Goal: Information Seeking & Learning: Check status

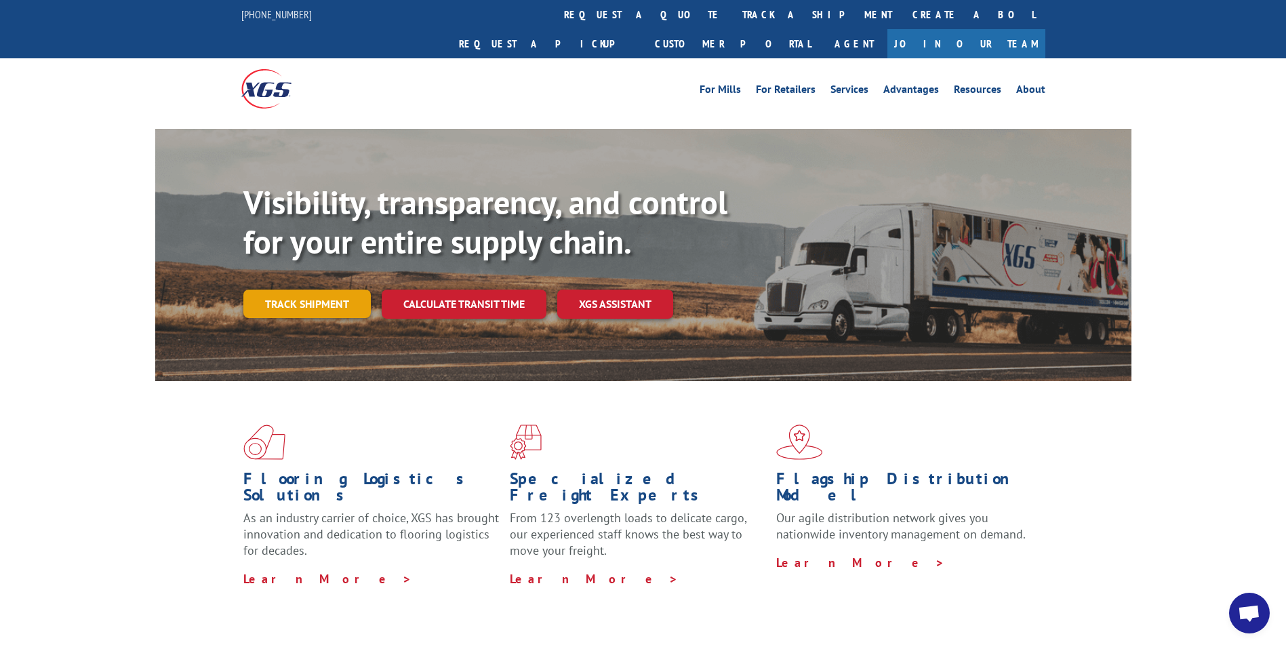
click at [333, 289] on link "Track shipment" at bounding box center [306, 303] width 127 height 28
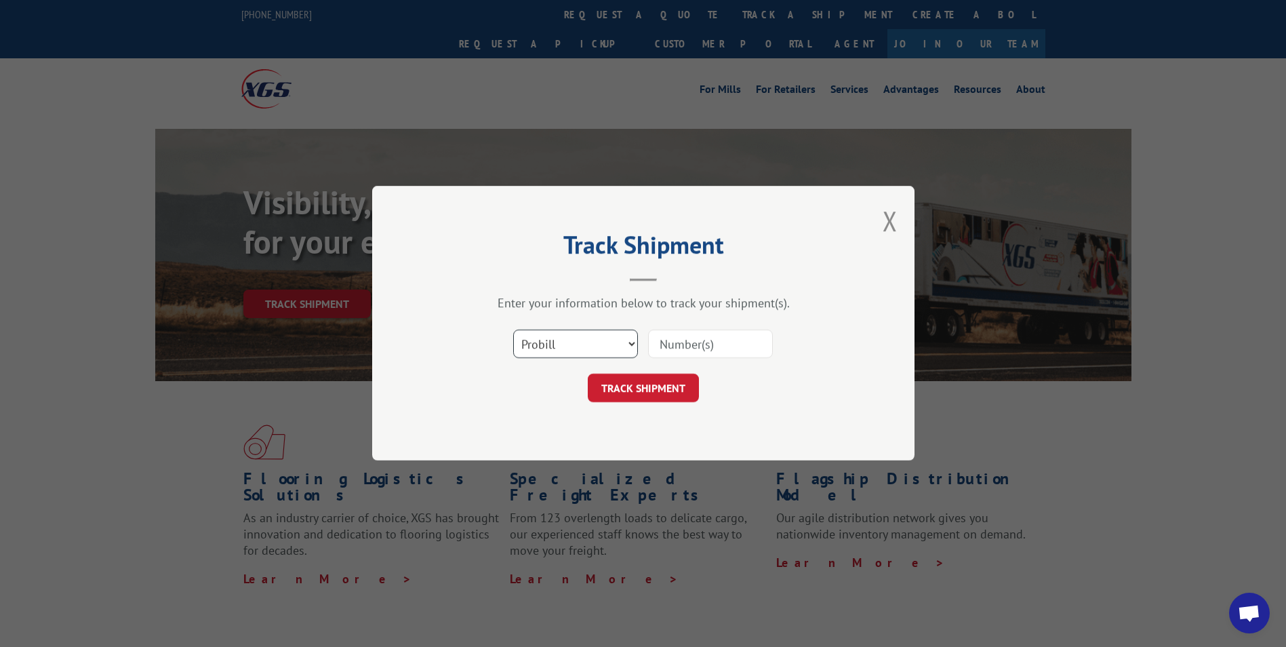
click at [615, 352] on select "Select category... Probill BOL PO" at bounding box center [575, 344] width 125 height 28
select select "bol"
click at [513, 330] on select "Select category... Probill BOL PO" at bounding box center [575, 344] width 125 height 28
click at [695, 346] on input at bounding box center [710, 344] width 125 height 28
paste input "3373498"
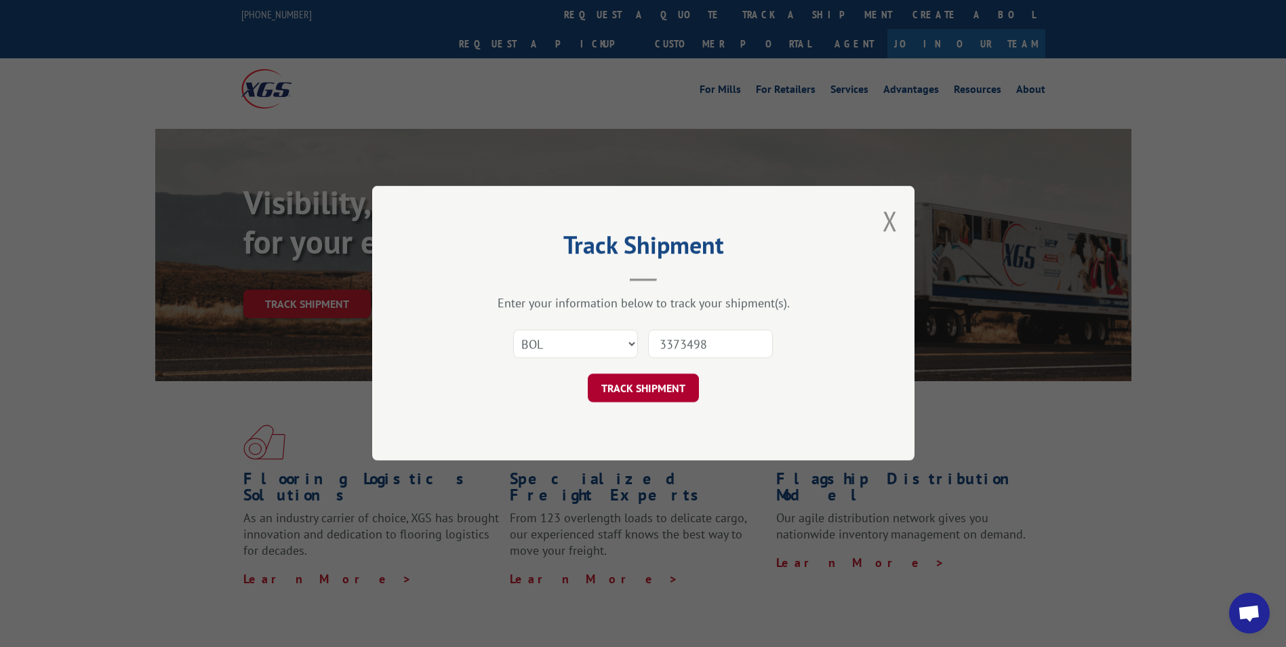
type input "3373498"
click at [642, 395] on button "TRACK SHIPMENT" at bounding box center [643, 388] width 111 height 28
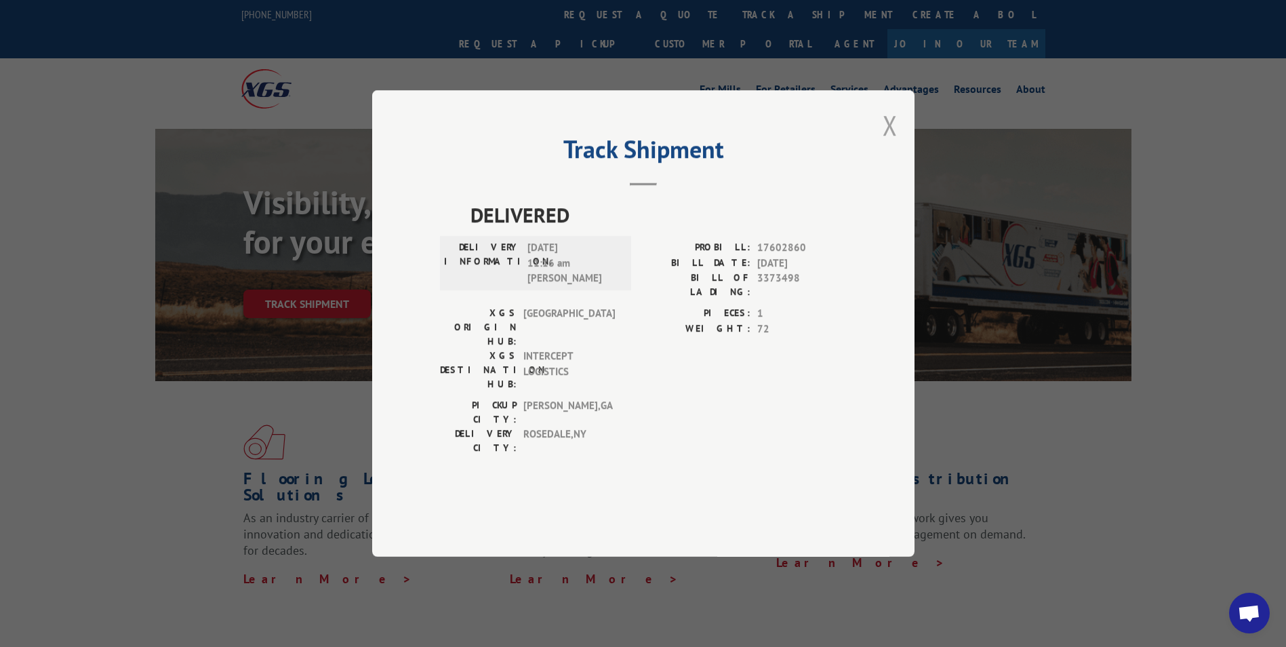
click at [884, 143] on button "Close modal" at bounding box center [889, 125] width 15 height 36
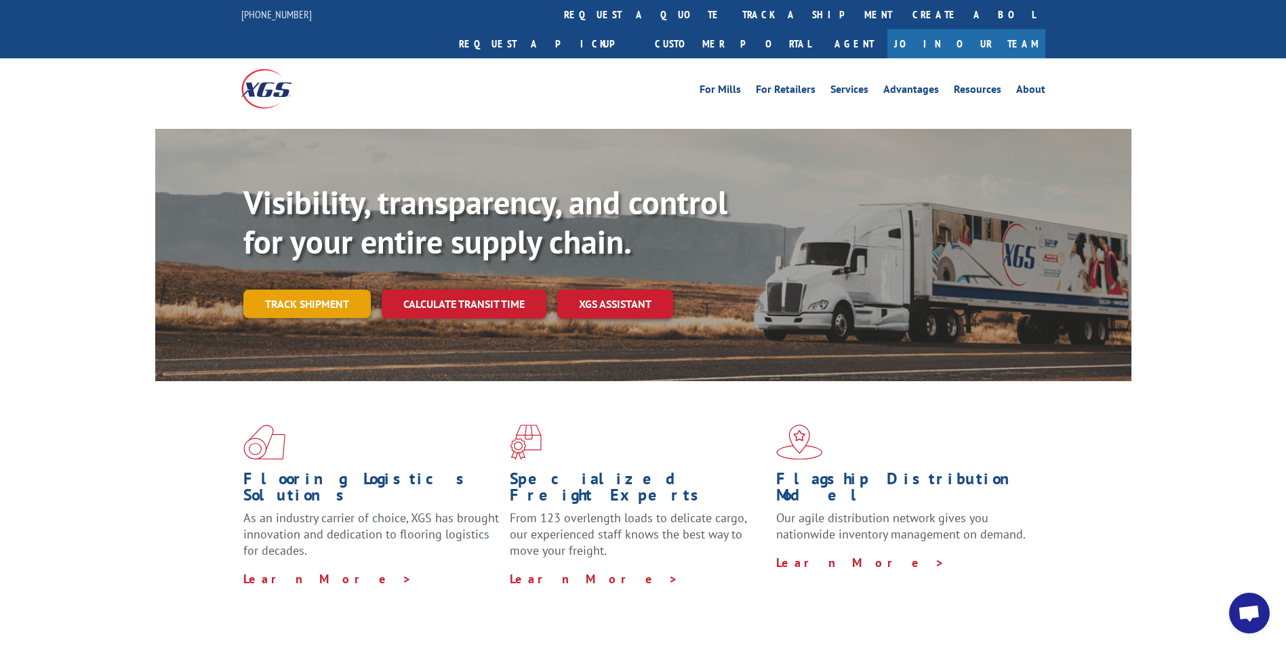
click at [281, 289] on link "Track shipment" at bounding box center [306, 303] width 127 height 28
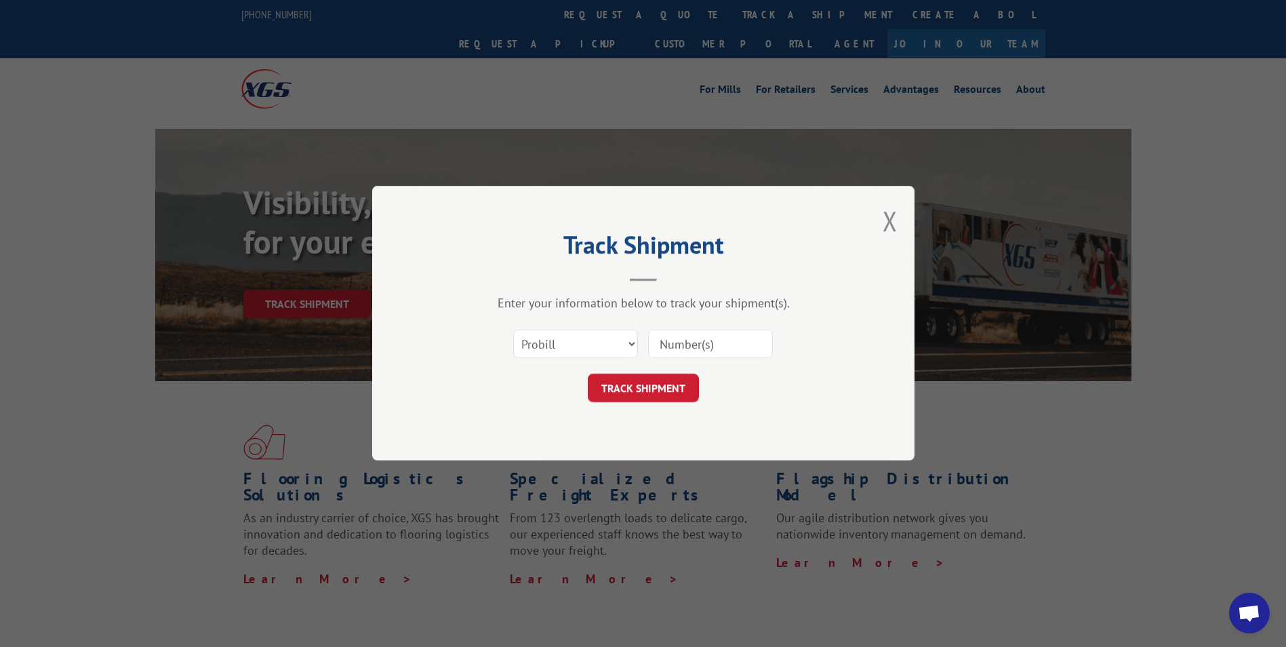
drag, startPoint x: 636, startPoint y: 359, endPoint x: 629, endPoint y: 346, distance: 14.9
click at [636, 356] on div "Select category... Probill BOL PO" at bounding box center [575, 344] width 123 height 31
click at [629, 344] on select "Select category... Probill BOL PO" at bounding box center [575, 344] width 125 height 28
select select "bol"
click at [513, 330] on select "Select category... Probill BOL PO" at bounding box center [575, 344] width 125 height 28
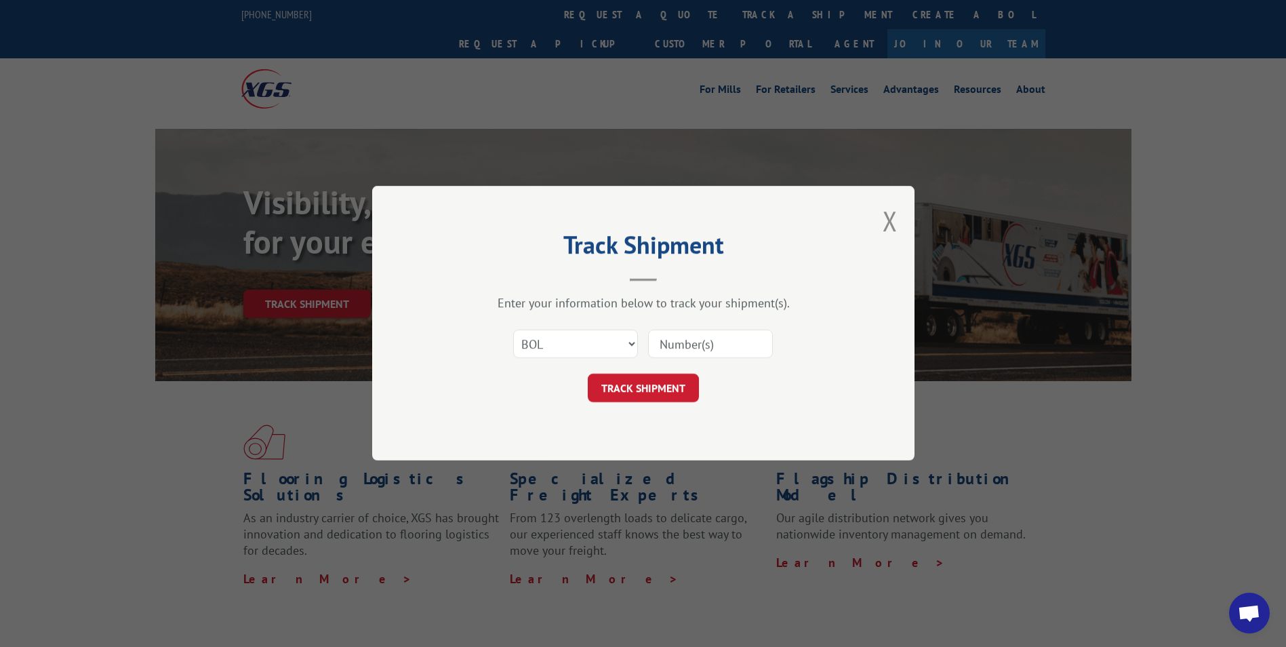
click at [697, 338] on input at bounding box center [710, 344] width 125 height 28
paste input "3377029"
type input "3377029"
click at [695, 460] on div "Track Shipment Enter your information below to track your shipment(s). Select c…" at bounding box center [643, 323] width 542 height 275
drag, startPoint x: 722, startPoint y: 340, endPoint x: 633, endPoint y: 325, distance: 89.9
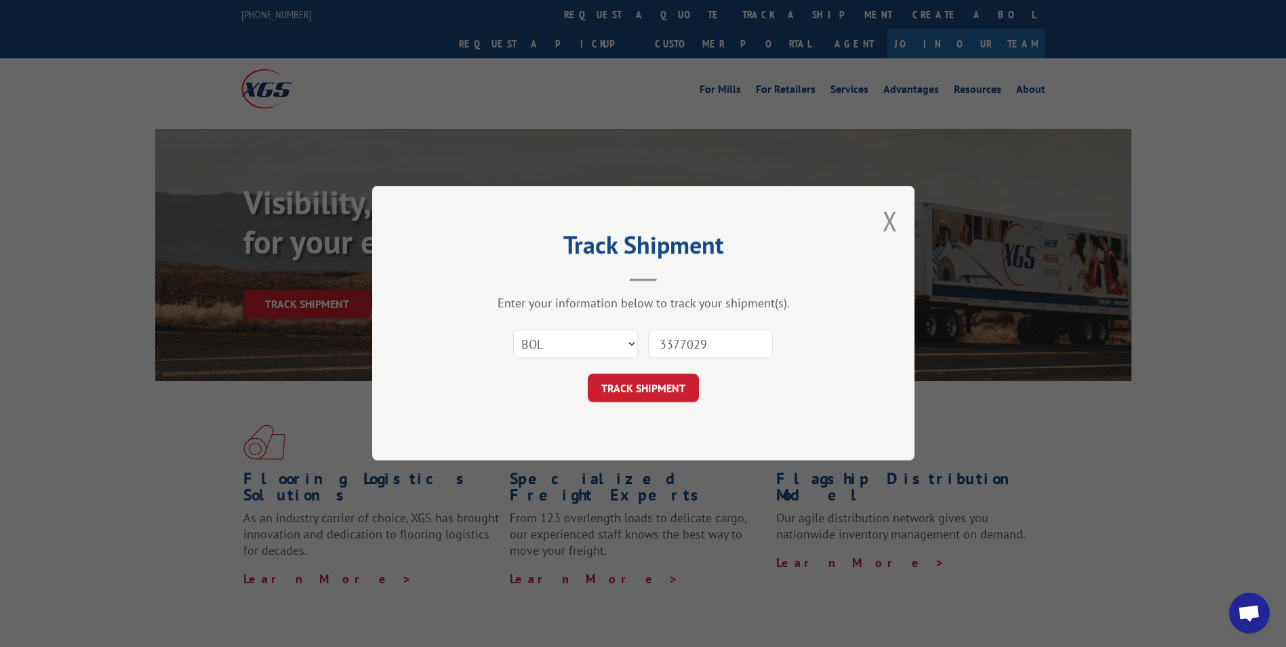
click at [633, 325] on div "Select category... Probill BOL PO 3377029" at bounding box center [643, 344] width 407 height 45
paste input "3377029"
type input "3377029"
click at [643, 390] on button "TRACK SHIPMENT" at bounding box center [643, 388] width 111 height 28
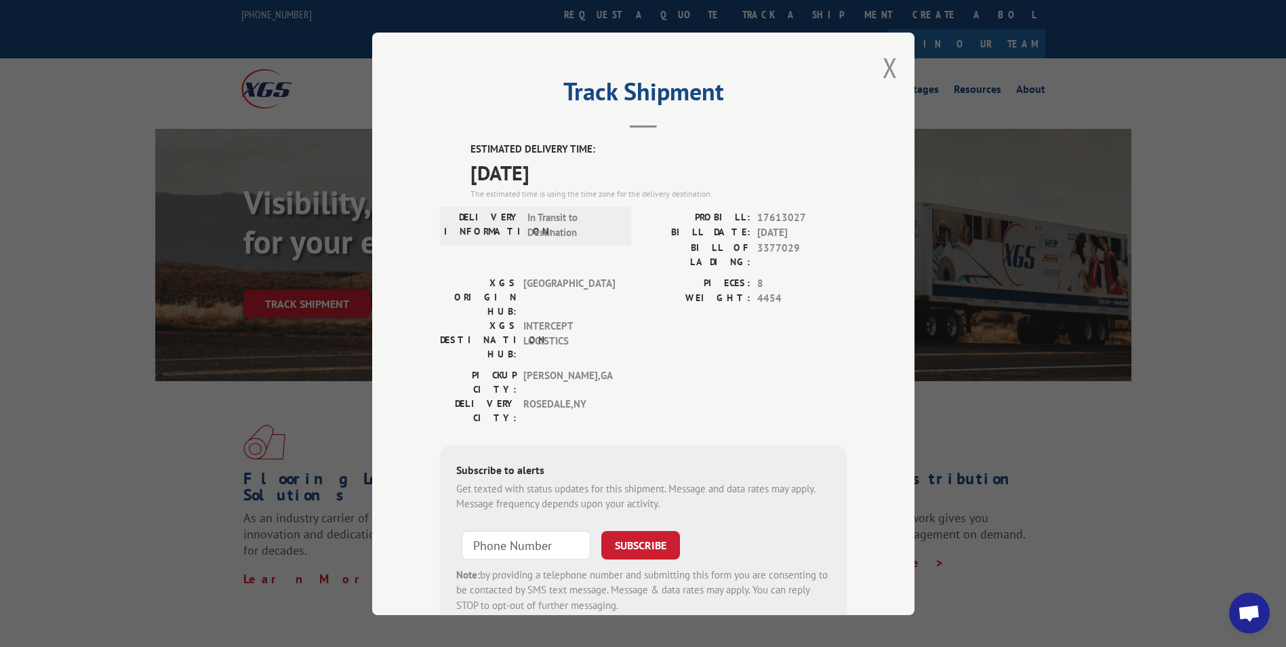
click at [901, 73] on div "Track Shipment ESTIMATED DELIVERY TIME: [DATE] The estimated time is using the …" at bounding box center [643, 324] width 542 height 582
click at [882, 78] on button "Close modal" at bounding box center [889, 67] width 15 height 36
